Goal: Transaction & Acquisition: Book appointment/travel/reservation

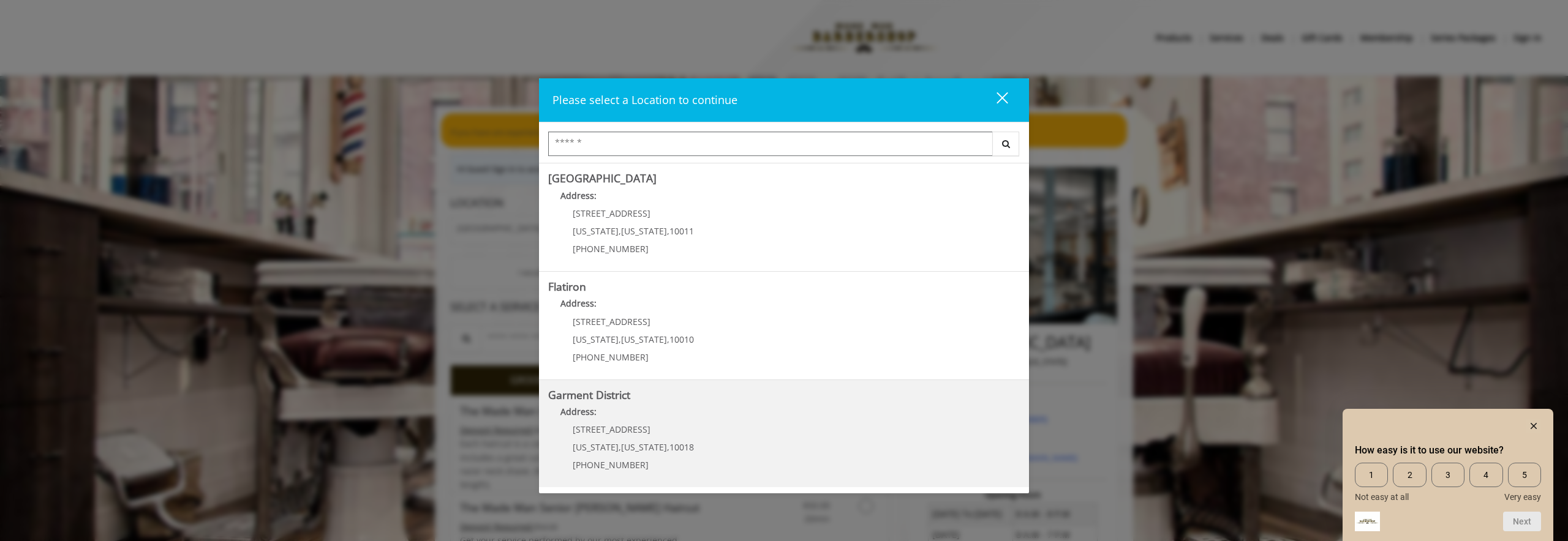
scroll to position [214, 0]
click at [648, 412] on District "Address:" at bounding box center [783, 415] width 472 height 19
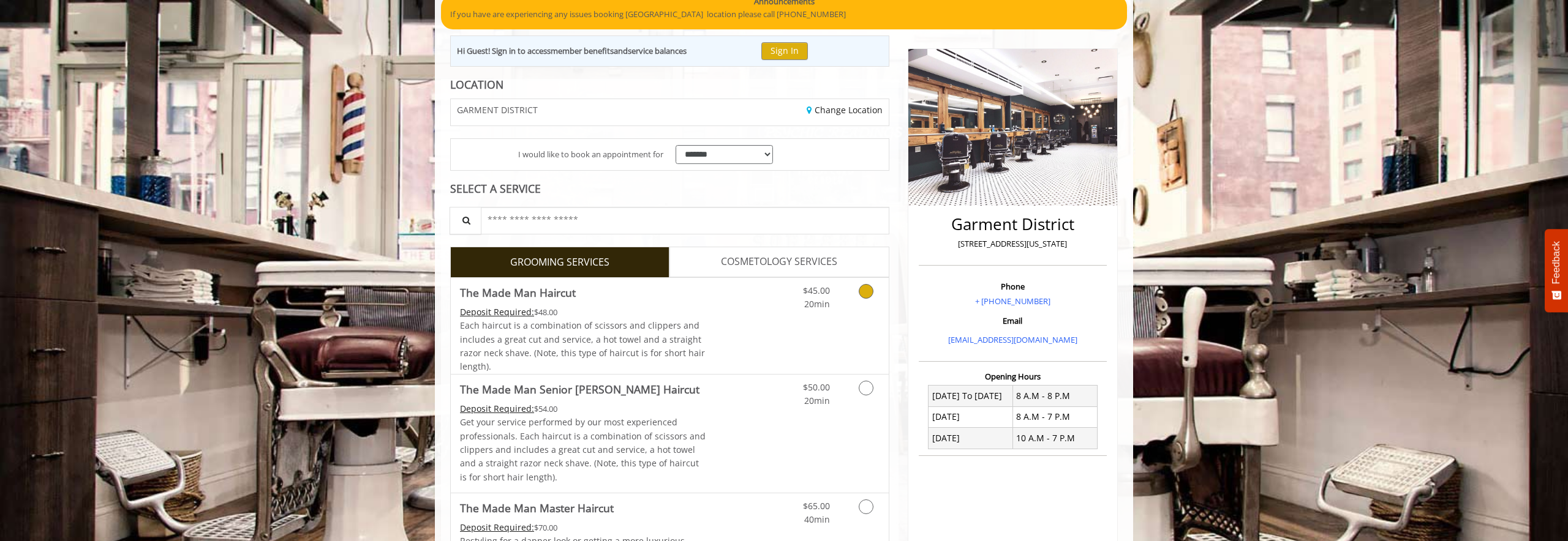
click at [866, 291] on icon "Grooming services" at bounding box center [866, 291] width 14 height 14
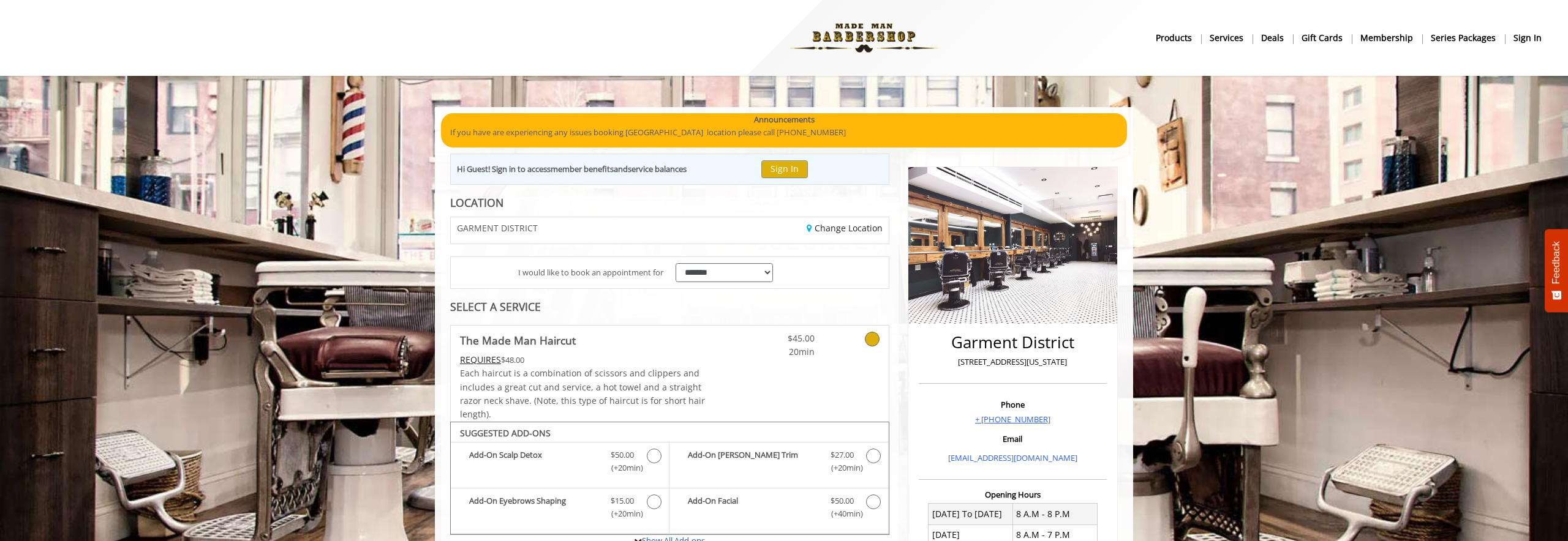
click at [1011, 416] on link "+ [PHONE_NUMBER]" at bounding box center [1012, 419] width 76 height 11
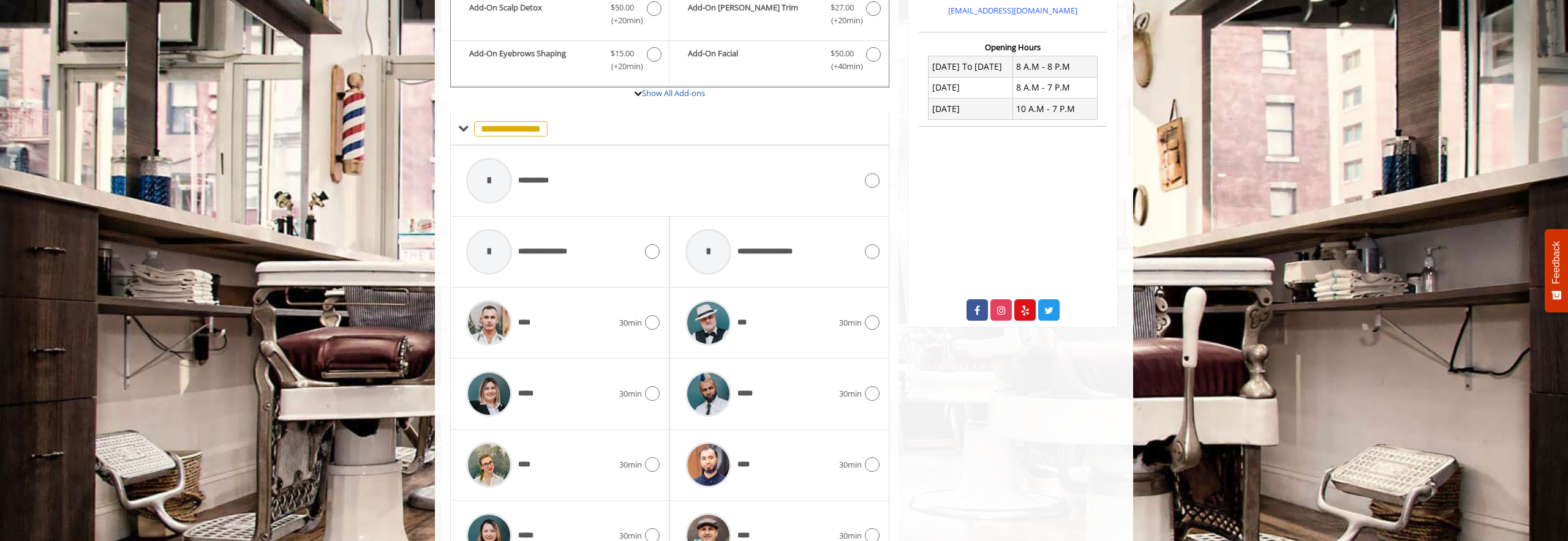
scroll to position [271, 0]
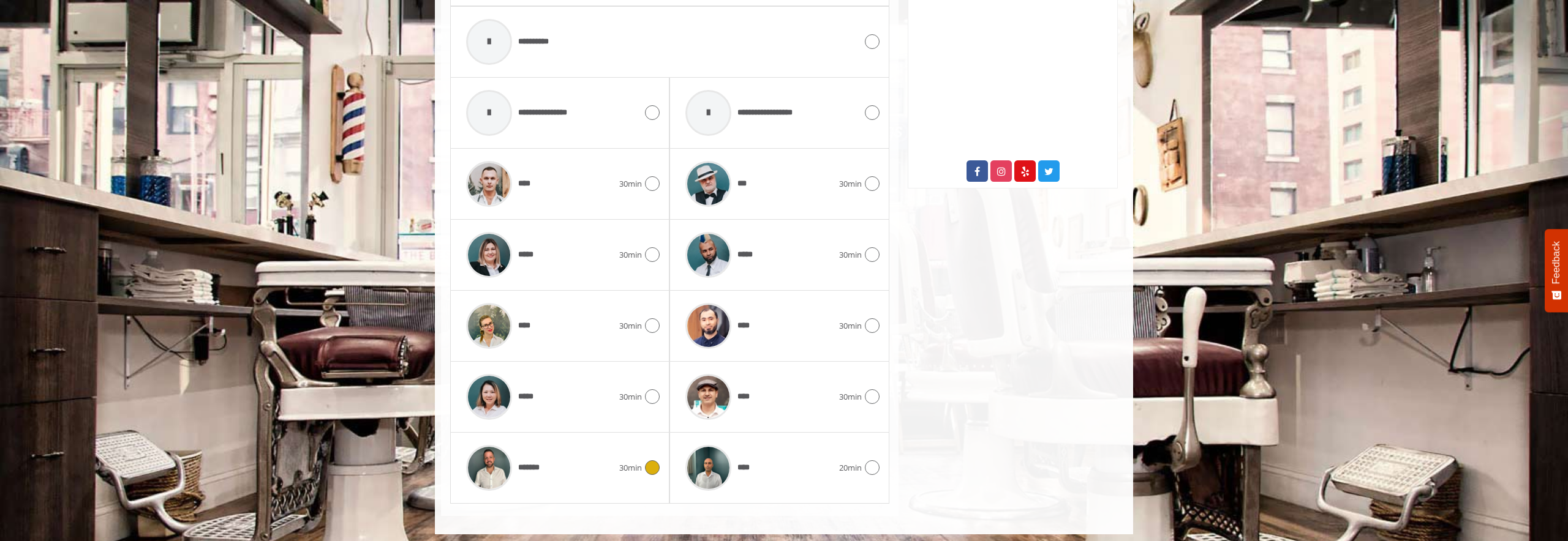
click at [631, 453] on div "******* 30min" at bounding box center [559, 468] width 199 height 58
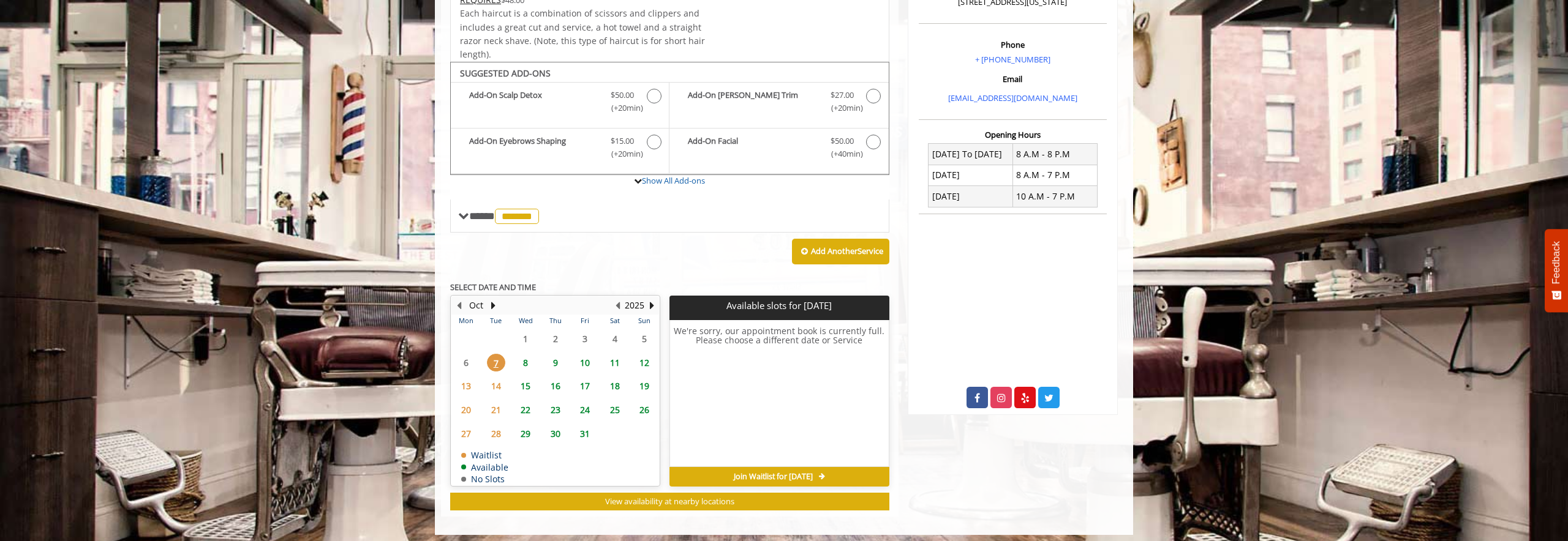
scroll to position [359, 0]
click at [526, 358] on span "8" at bounding box center [526, 363] width 19 height 18
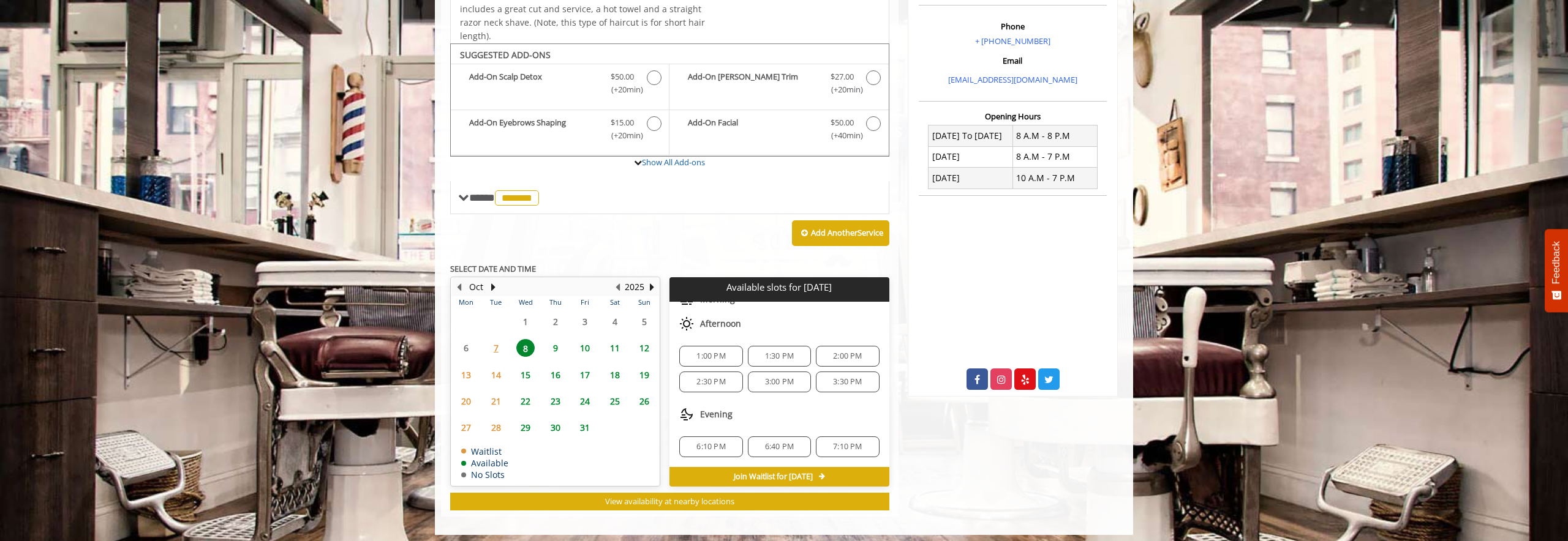
scroll to position [378, 0]
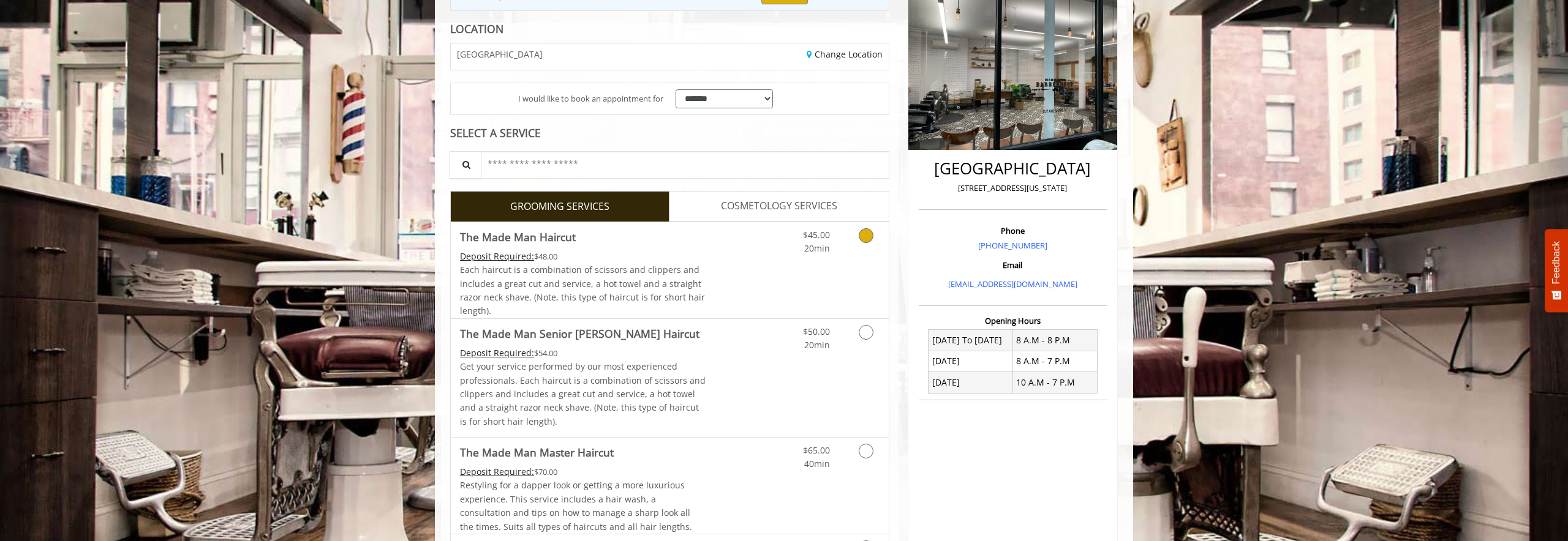
click at [784, 271] on div "$45.00 20min" at bounding box center [834, 270] width 109 height 96
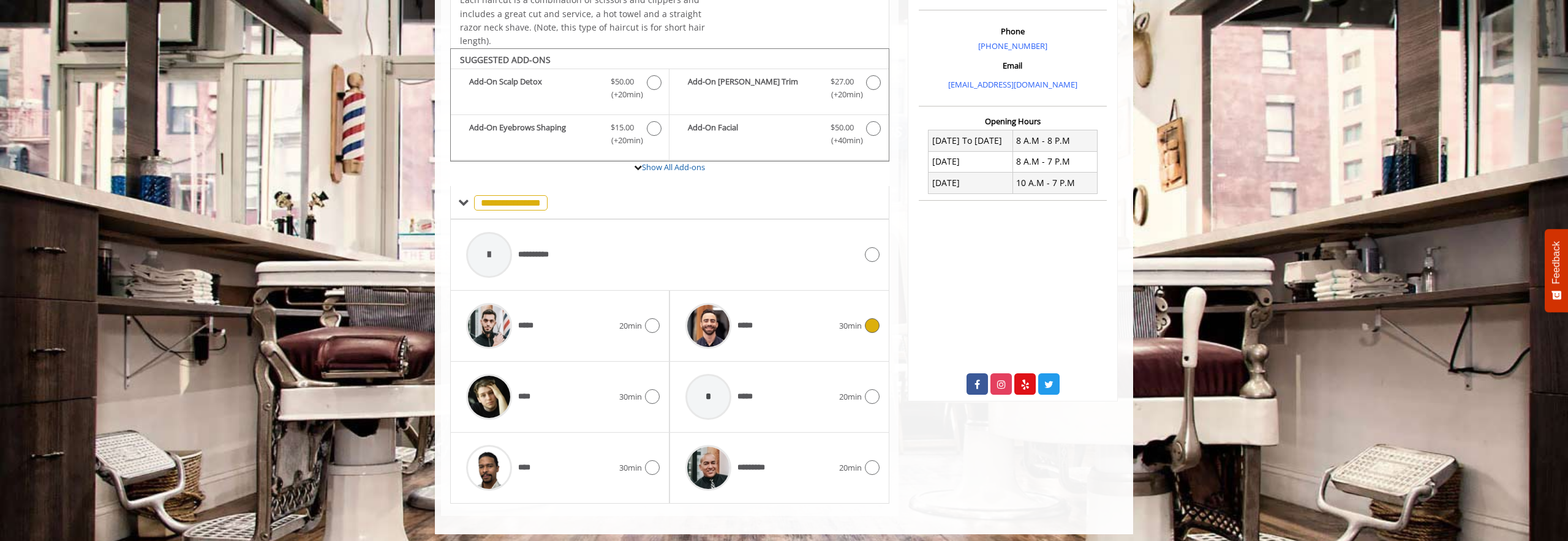
click at [869, 302] on div "***** 30min" at bounding box center [778, 326] width 199 height 58
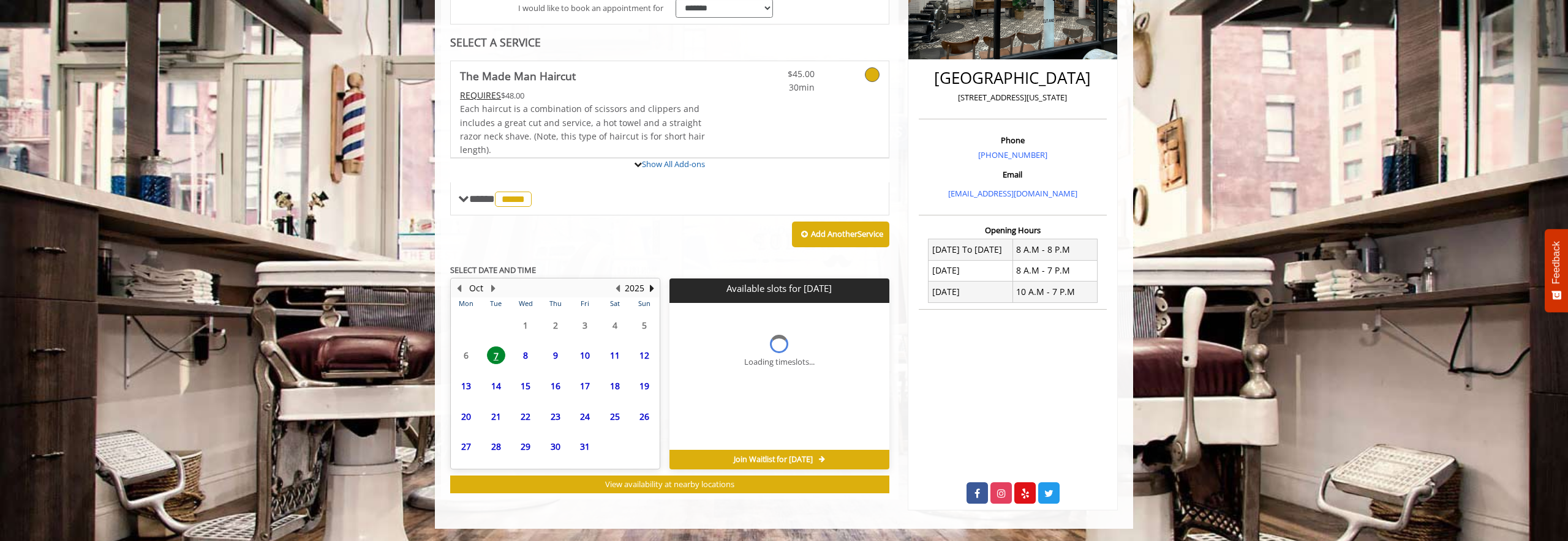
scroll to position [259, 0]
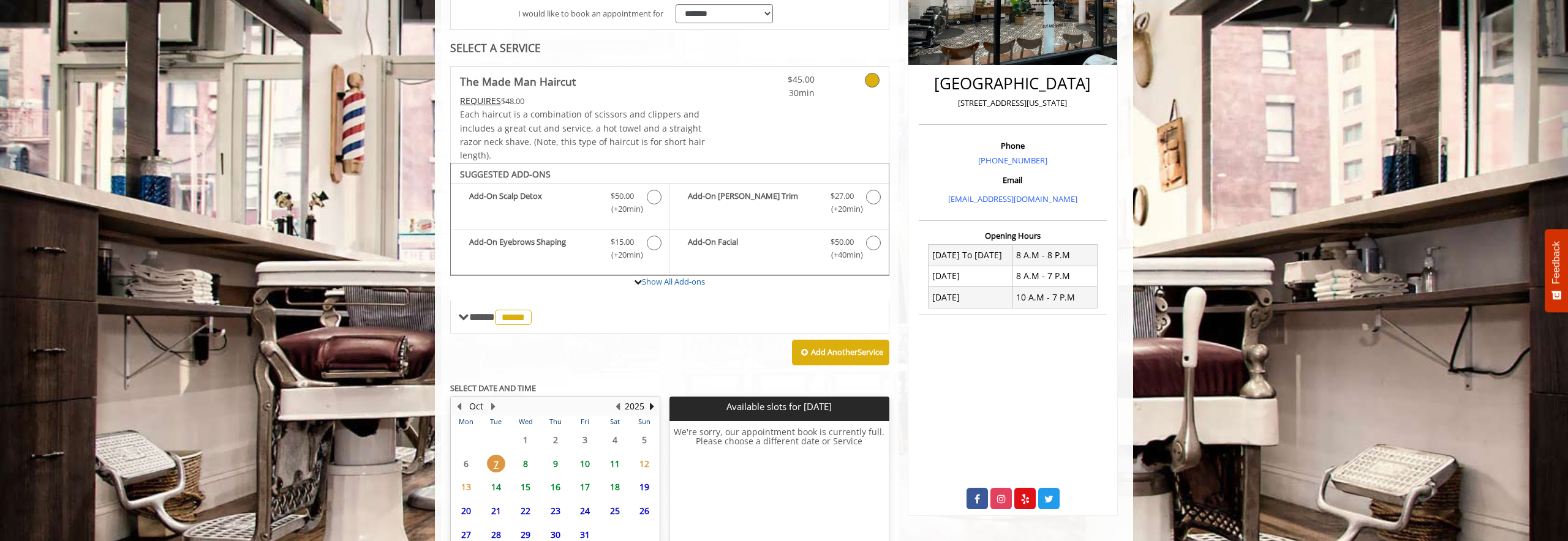
click at [530, 459] on span "8" at bounding box center [526, 463] width 19 height 18
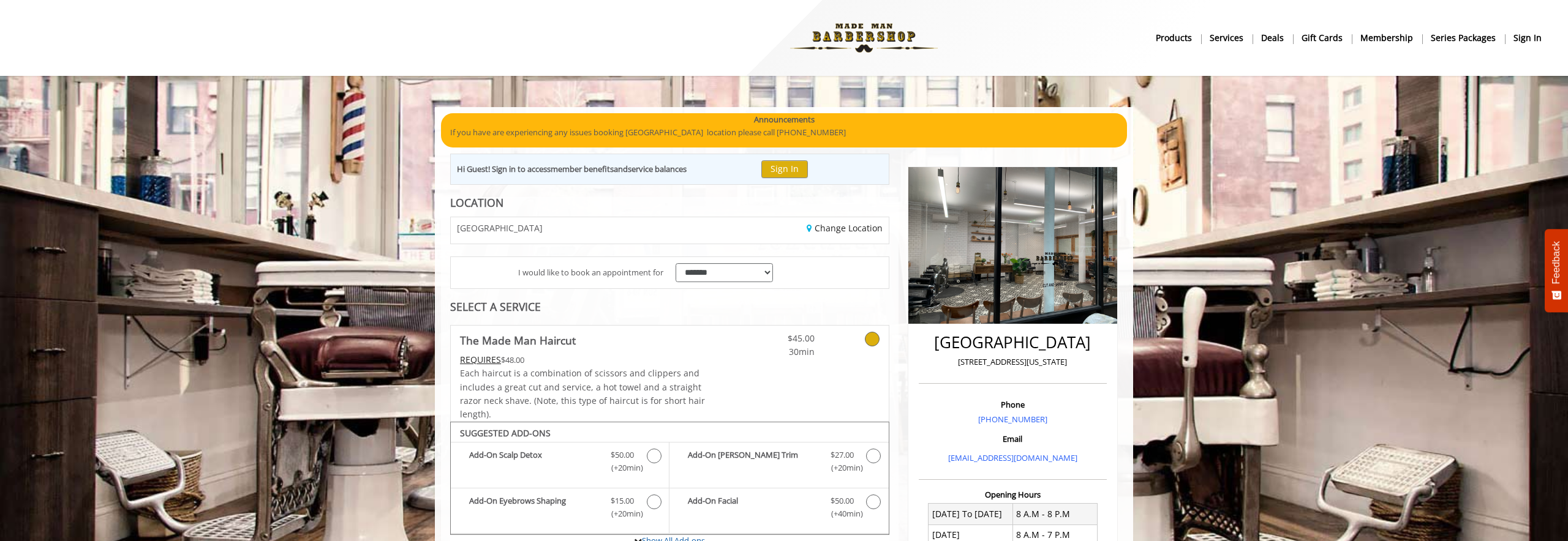
scroll to position [0, 0]
